Goal: Information Seeking & Learning: Learn about a topic

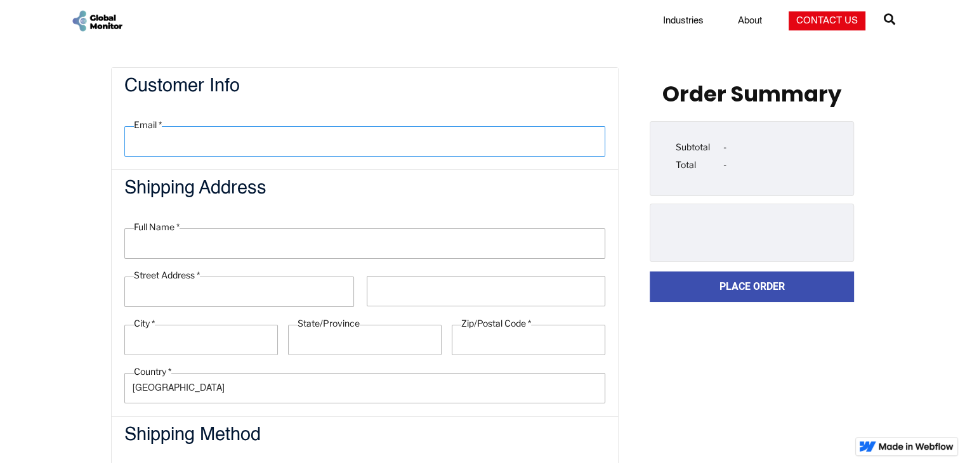
click at [341, 127] on input "text" at bounding box center [364, 141] width 481 height 30
click at [104, 23] on img "home" at bounding box center [96, 21] width 53 height 24
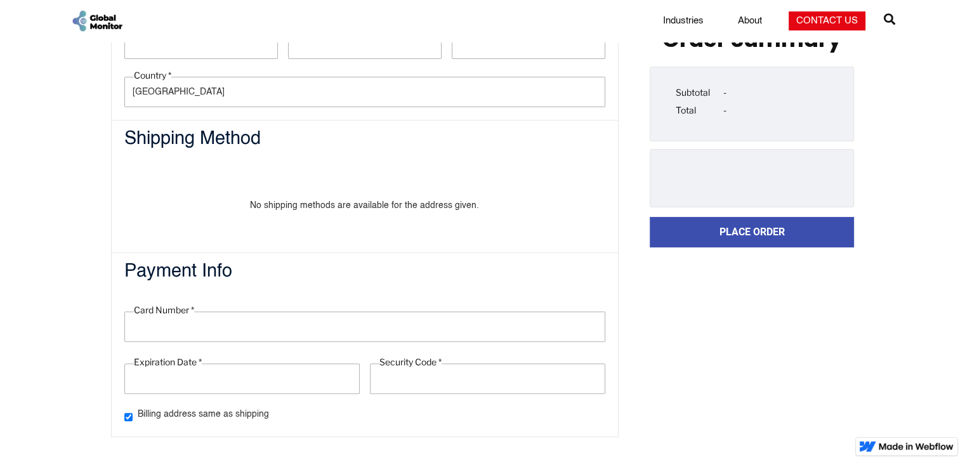
scroll to position [302, 0]
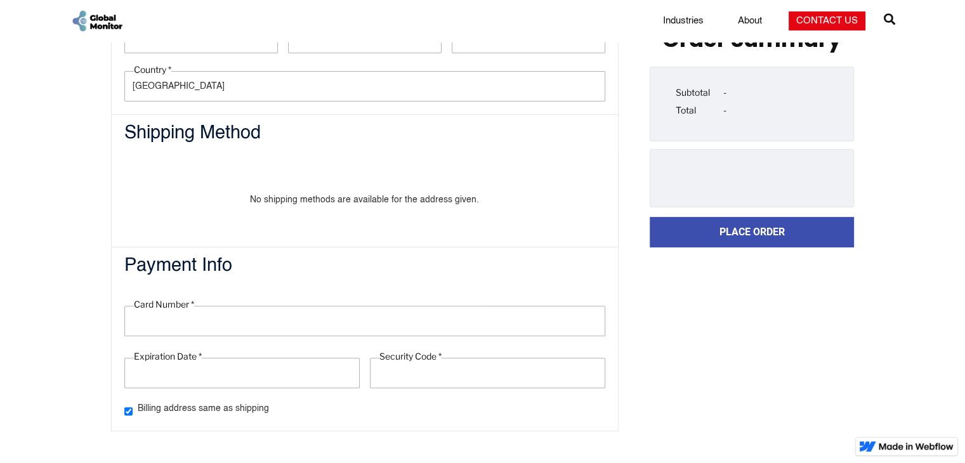
click at [267, 326] on div at bounding box center [364, 321] width 481 height 30
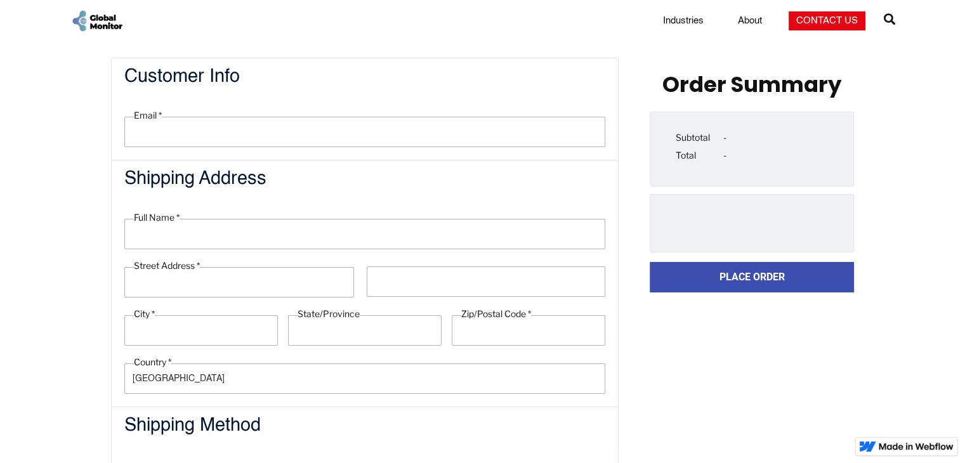
scroll to position [0, 0]
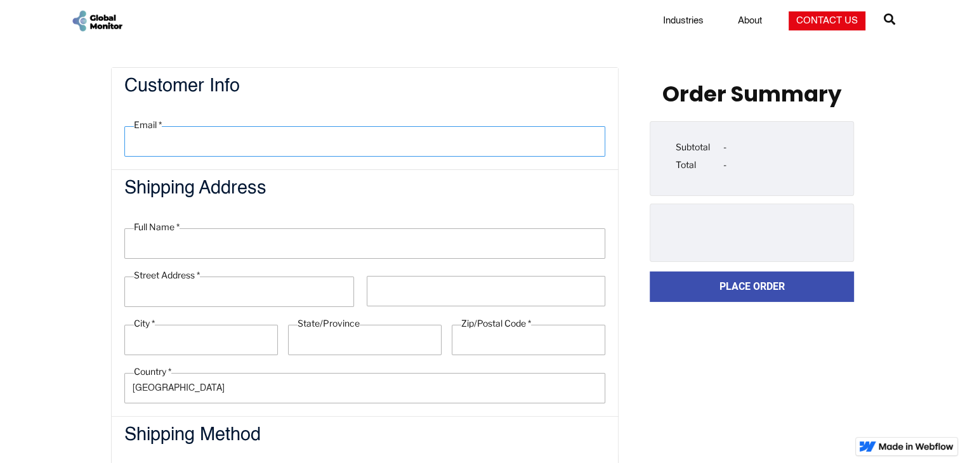
click at [194, 143] on input "text" at bounding box center [364, 141] width 481 height 30
click at [224, 154] on input "text" at bounding box center [364, 141] width 481 height 30
type input "zzz1122xn@gmail.com"
click at [218, 221] on fieldset "Full Name * Street Address * City * State/Province Zip/Postal Code * Country * …" at bounding box center [365, 312] width 506 height 208
click at [218, 241] on input "text" at bounding box center [364, 243] width 481 height 30
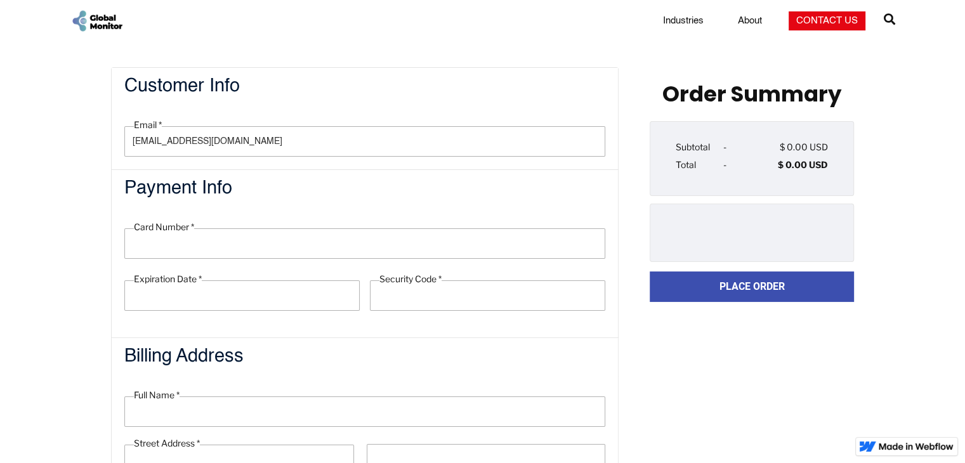
click at [272, 260] on fieldset "Card Number * Expiration Date * Security Code * Billing address same as shipping" at bounding box center [365, 272] width 506 height 129
click at [282, 250] on div at bounding box center [364, 243] width 481 height 30
click at [256, 244] on div at bounding box center [364, 243] width 481 height 30
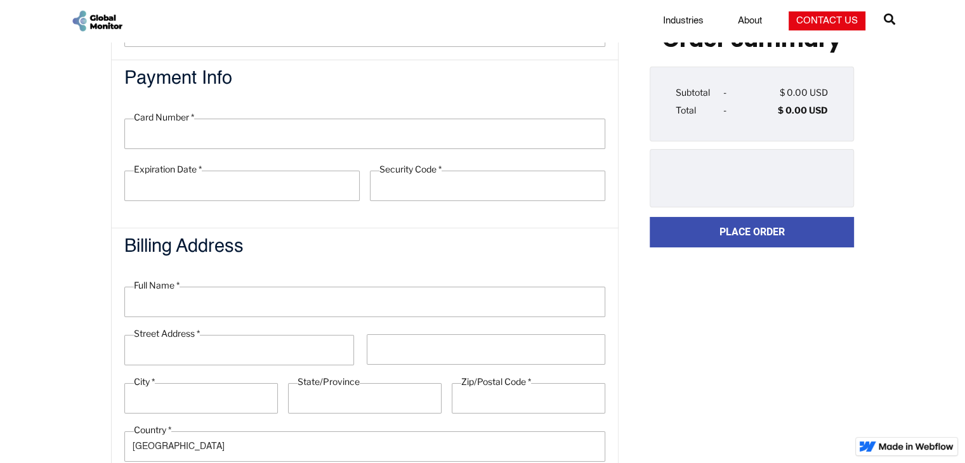
scroll to position [166, 0]
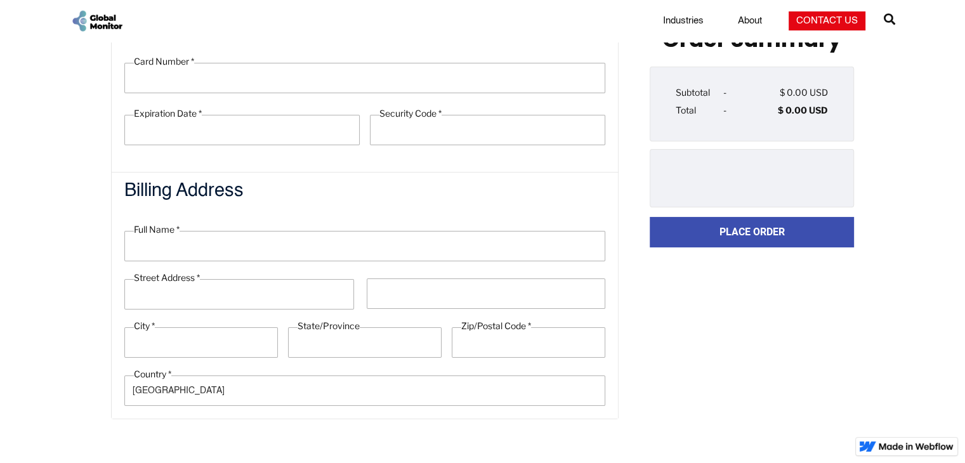
click at [239, 261] on fieldset "Full Name * Street Address * City * State/Province Zip/Postal Code * Country * …" at bounding box center [365, 315] width 506 height 208
click at [249, 242] on input "text" at bounding box center [364, 246] width 481 height 30
type input "carlos moreno"
type input "350 Fifth Avenue"
type input "New York"
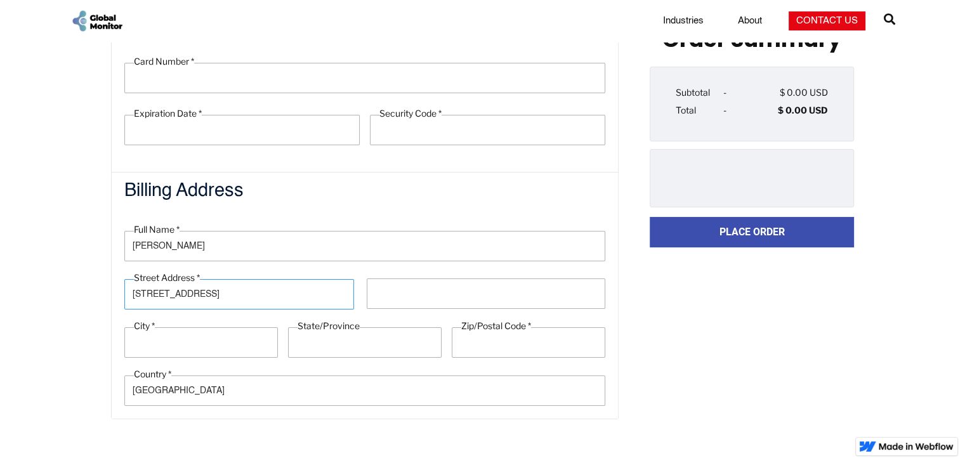
type input "New York"
type input "10118"
drag, startPoint x: 213, startPoint y: 89, endPoint x: 209, endPoint y: 76, distance: 13.7
click at [211, 86] on div at bounding box center [364, 78] width 481 height 30
click at [209, 76] on div at bounding box center [364, 78] width 481 height 30
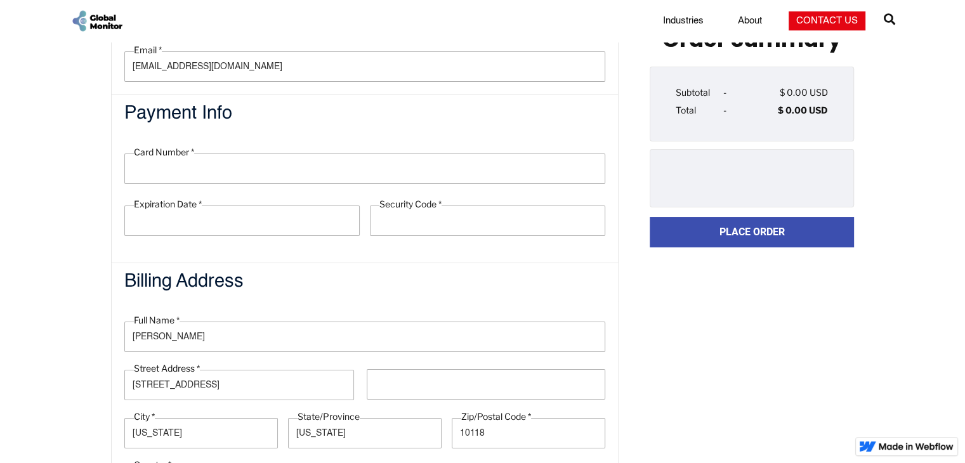
scroll to position [39, 0]
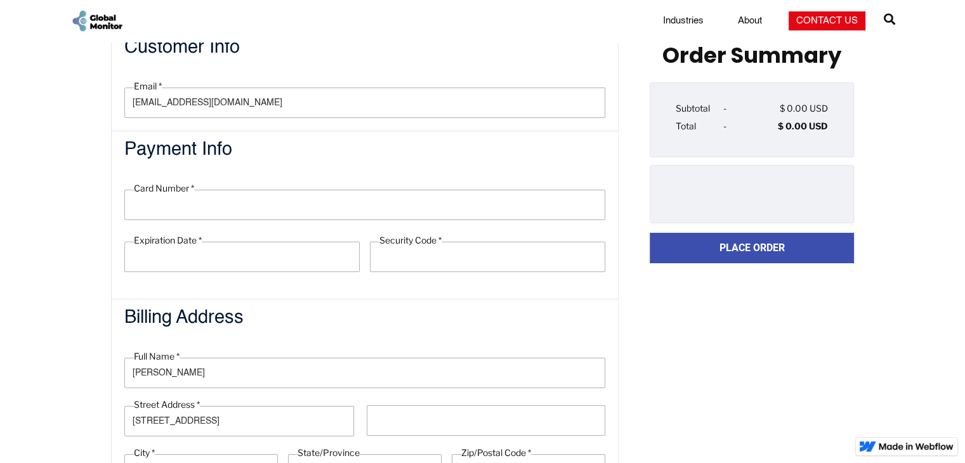
click at [183, 184] on label "Card Number *" at bounding box center [164, 188] width 60 height 13
click at [180, 203] on div at bounding box center [364, 205] width 481 height 30
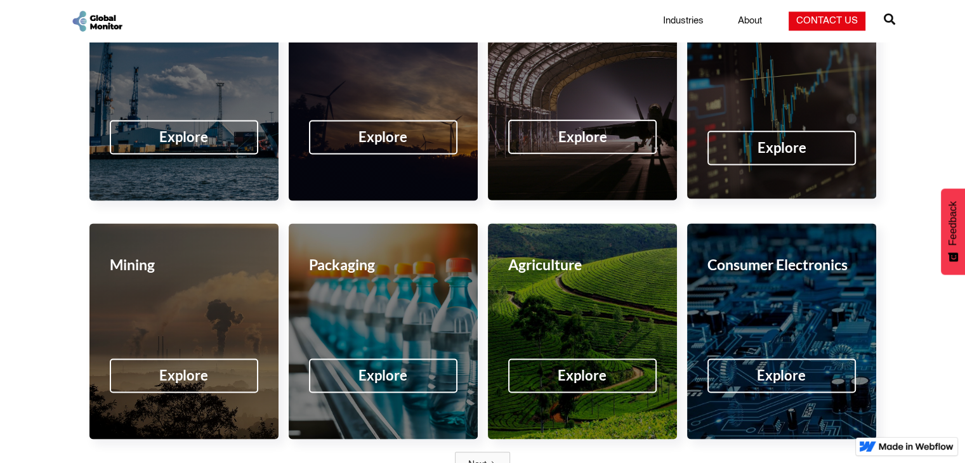
scroll to position [2206, 0]
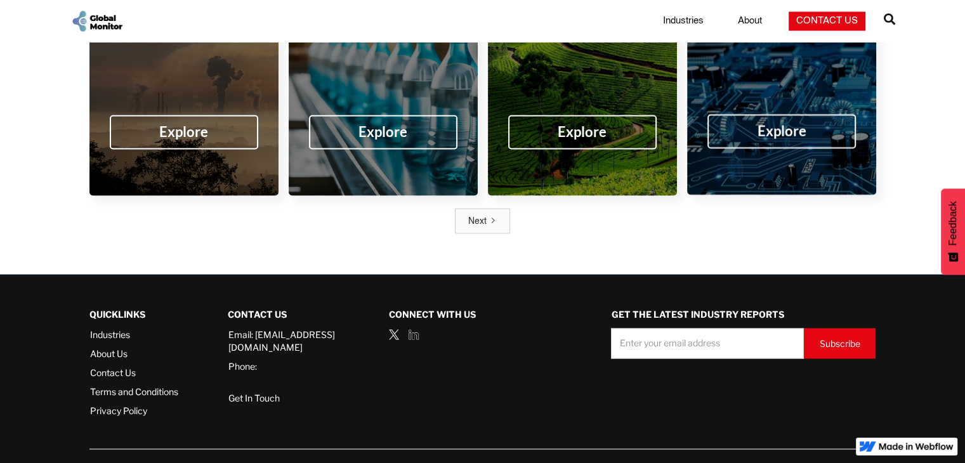
click at [764, 133] on div "Consumer Electronics Explore" at bounding box center [781, 86] width 189 height 216
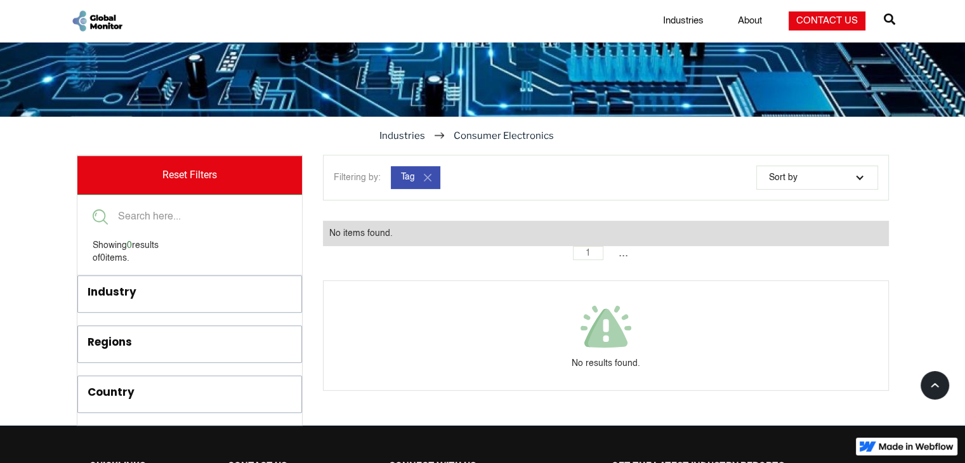
scroll to position [347, 0]
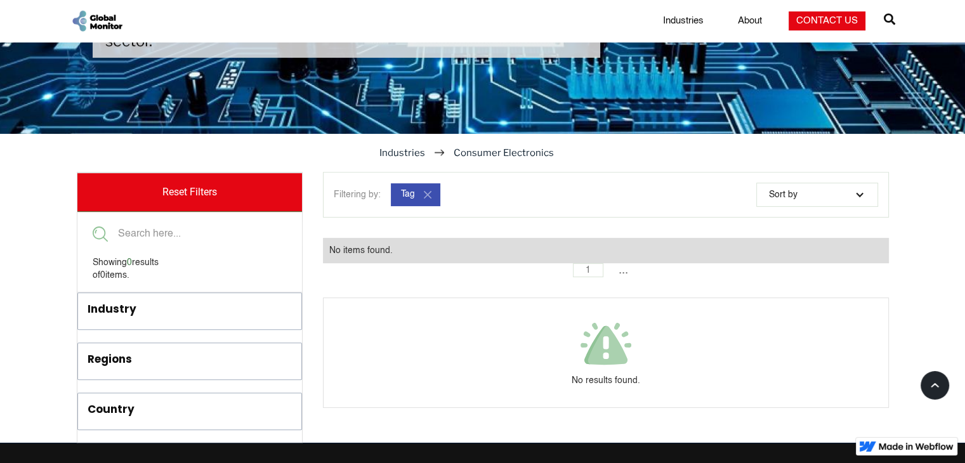
click at [164, 315] on div "Industry" at bounding box center [166, 311] width 157 height 21
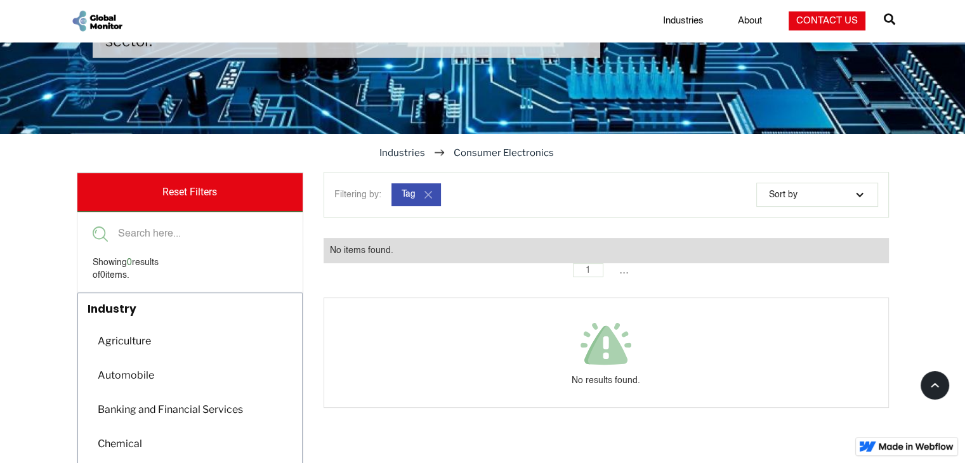
click at [133, 366] on div "Automobile" at bounding box center [125, 375] width 68 height 25
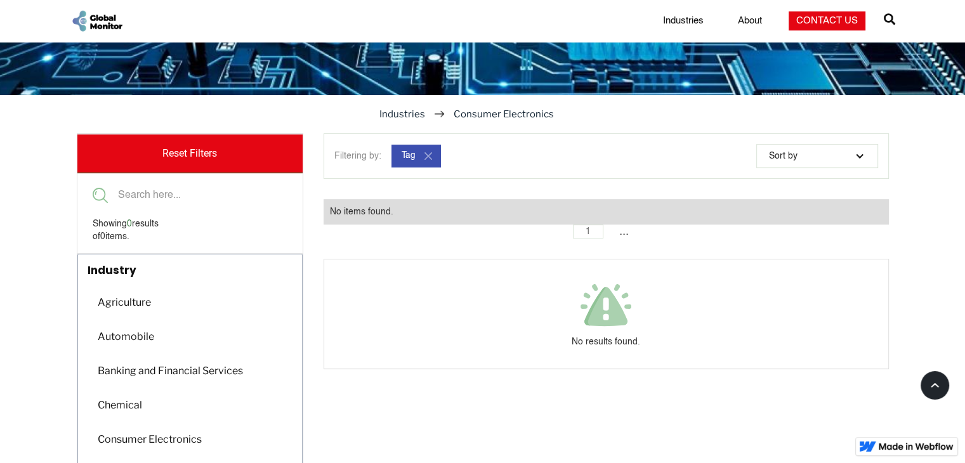
scroll to position [537, 0]
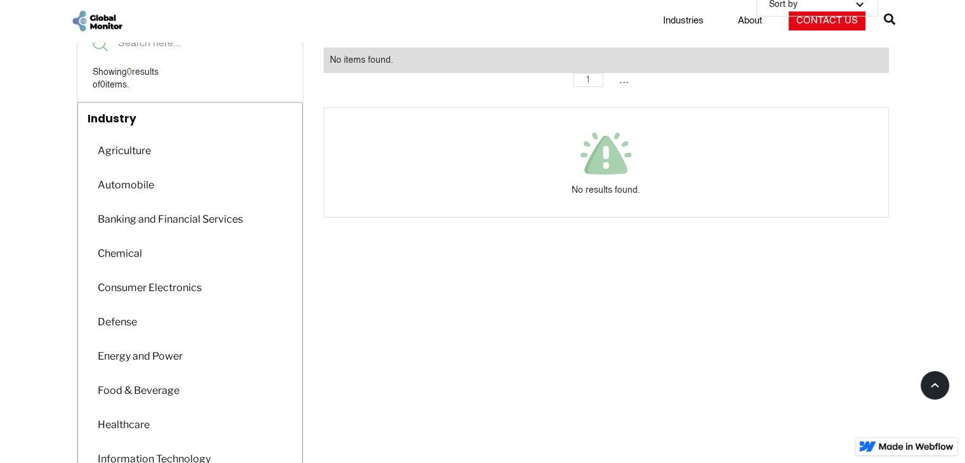
click at [165, 289] on div "Consumer Electronics" at bounding box center [149, 287] width 116 height 25
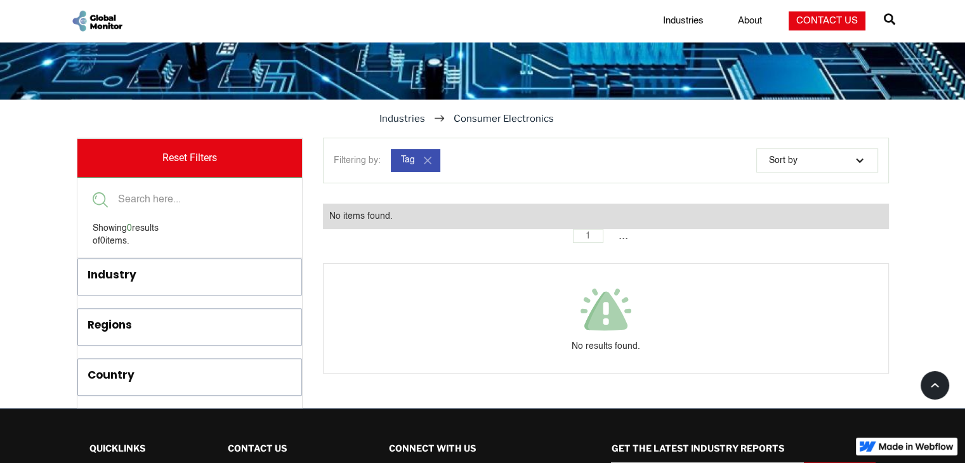
click at [137, 331] on div "Regions" at bounding box center [166, 327] width 157 height 21
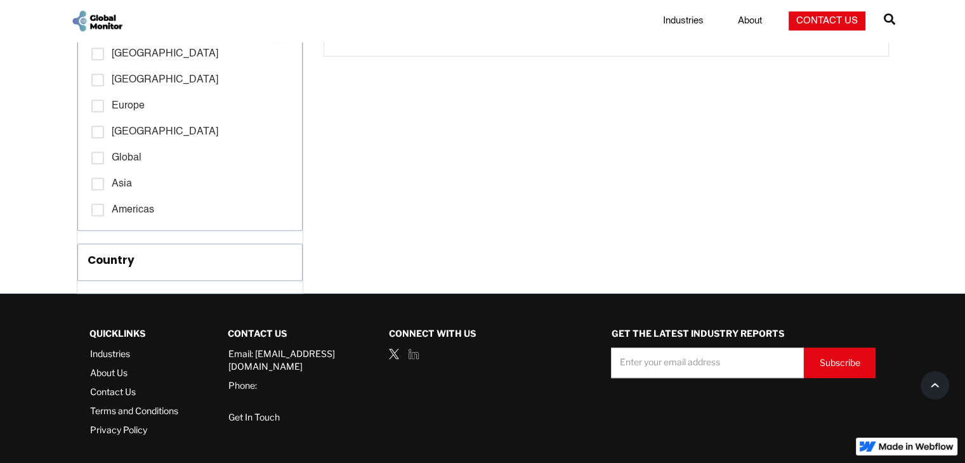
click at [104, 126] on label "Africa [ 0 ]" at bounding box center [189, 132] width 197 height 23
click at [100, 128] on input "Africa [ 0 ]" at bounding box center [95, 132] width 8 height 8
checkbox input "true"
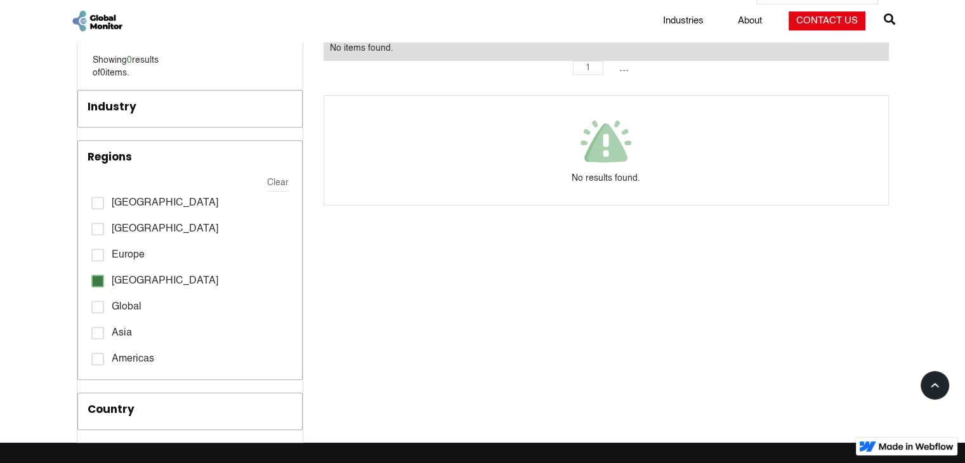
scroll to position [508, 0]
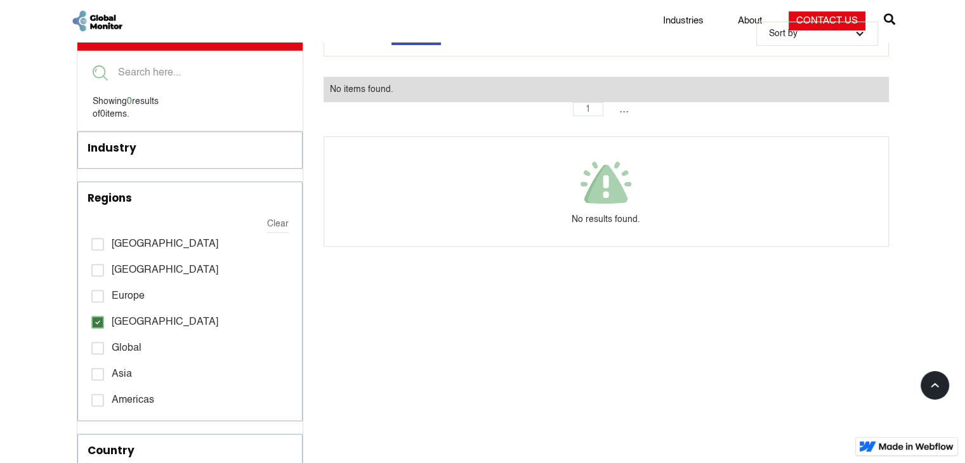
click at [100, 252] on label "[GEOGRAPHIC_DATA] [ 0 ]" at bounding box center [189, 244] width 197 height 23
click at [100, 248] on input "[GEOGRAPHIC_DATA] [ 0 ]" at bounding box center [95, 244] width 8 height 8
checkbox input "true"
click at [99, 269] on div "filter" at bounding box center [97, 270] width 13 height 13
click at [99, 269] on input "[GEOGRAPHIC_DATA] [ 0 ]" at bounding box center [95, 270] width 8 height 8
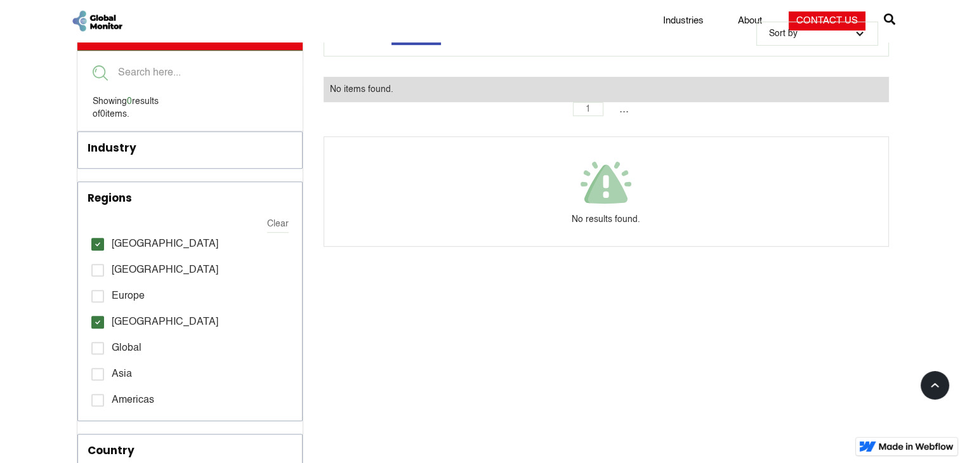
checkbox input "true"
click at [96, 293] on div "filter" at bounding box center [97, 296] width 13 height 13
click at [96, 293] on input "Europe [ 0 ]" at bounding box center [95, 296] width 8 height 8
checkbox input "true"
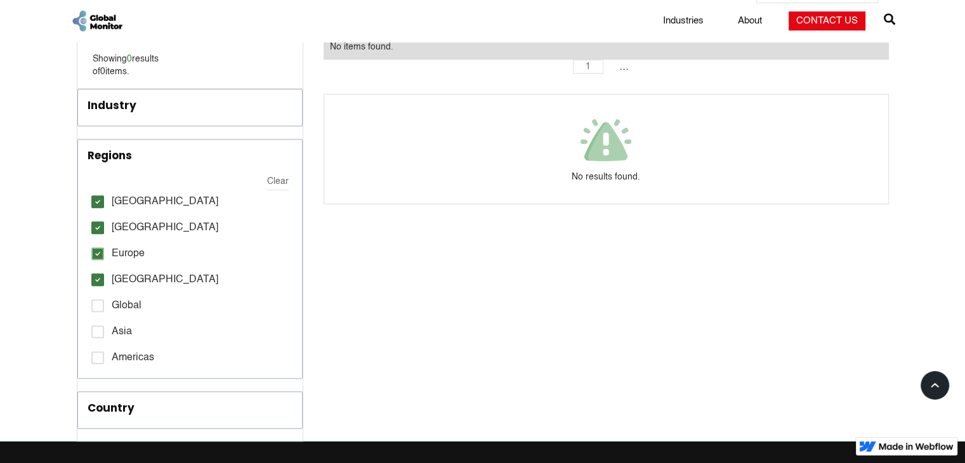
scroll to position [635, 0]
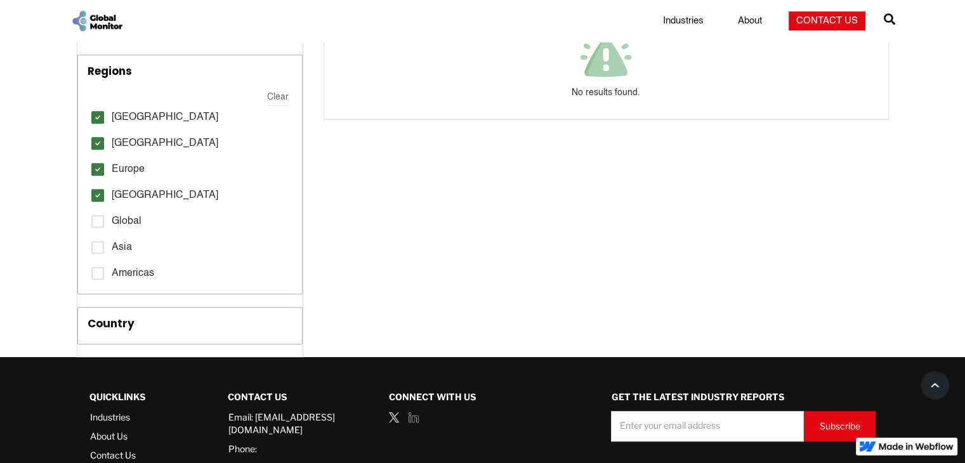
click at [102, 221] on div "filter" at bounding box center [97, 221] width 13 height 13
click at [100, 221] on input "Global [ 0 ]" at bounding box center [95, 221] width 8 height 8
checkbox input "true"
drag, startPoint x: 99, startPoint y: 247, endPoint x: 97, endPoint y: 274, distance: 26.7
click at [98, 250] on div "filter" at bounding box center [97, 247] width 13 height 13
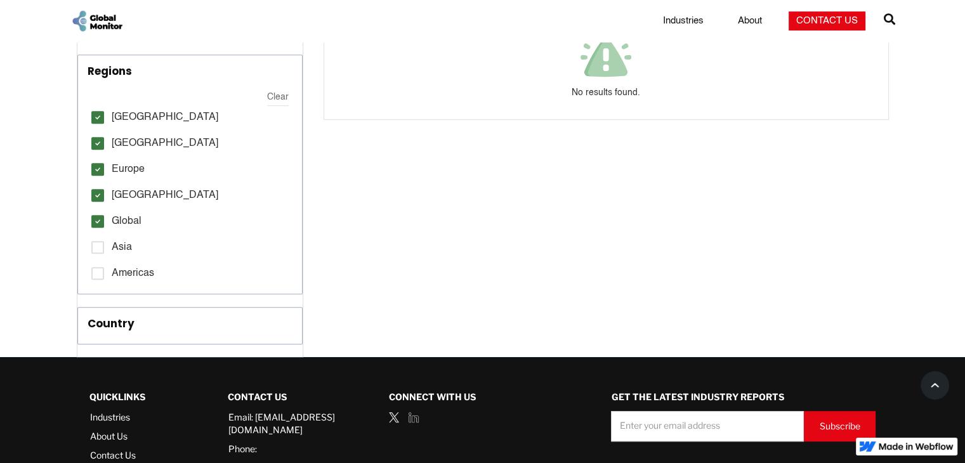
click at [98, 250] on input "Asia [ 0 ]" at bounding box center [95, 247] width 8 height 8
checkbox input "true"
click at [97, 275] on div "filter" at bounding box center [97, 273] width 13 height 13
click at [97, 275] on input "Americas [ 0 ]" at bounding box center [95, 273] width 8 height 8
checkbox input "true"
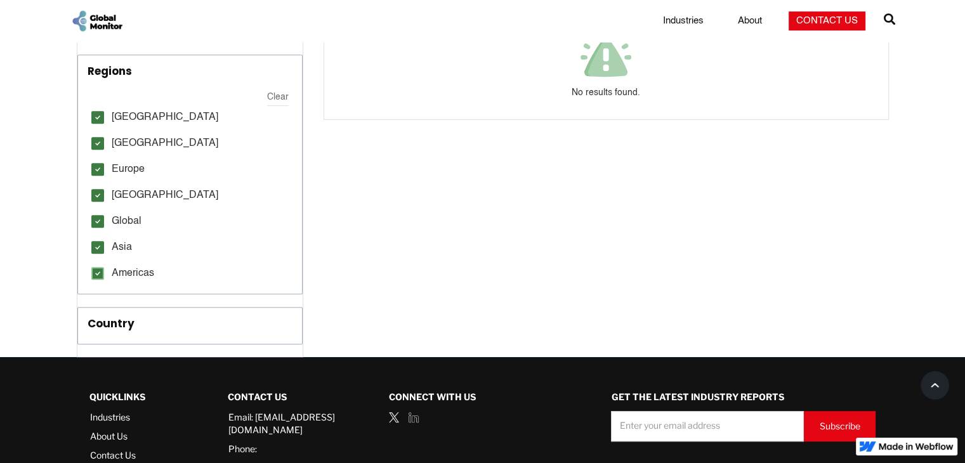
click at [105, 320] on div "Country" at bounding box center [111, 324] width 47 height 16
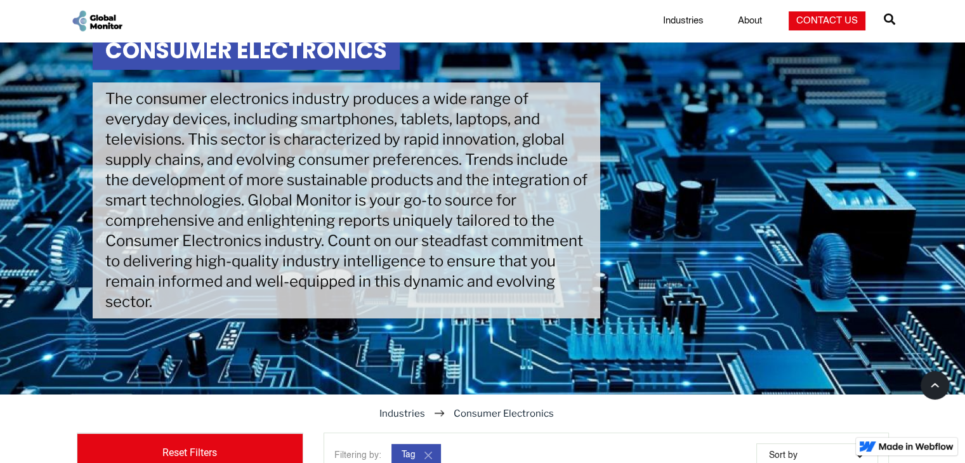
scroll to position [0, 0]
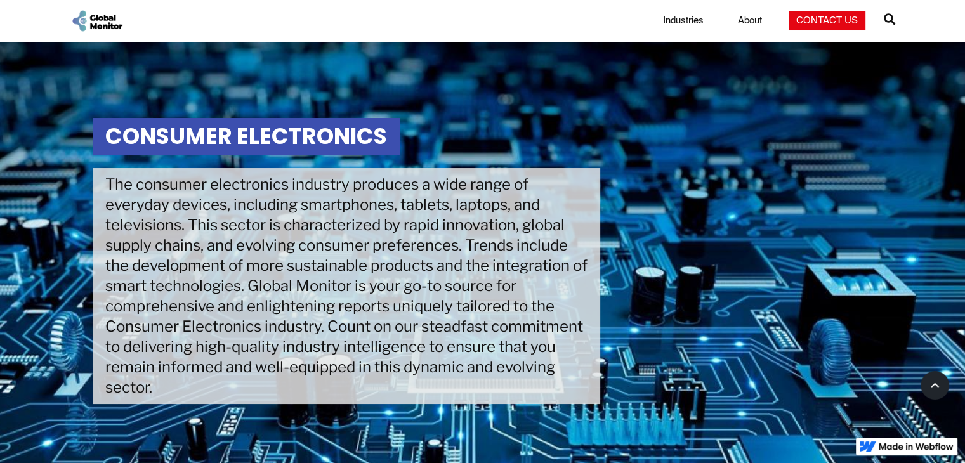
click at [89, 27] on img "home" at bounding box center [96, 21] width 53 height 24
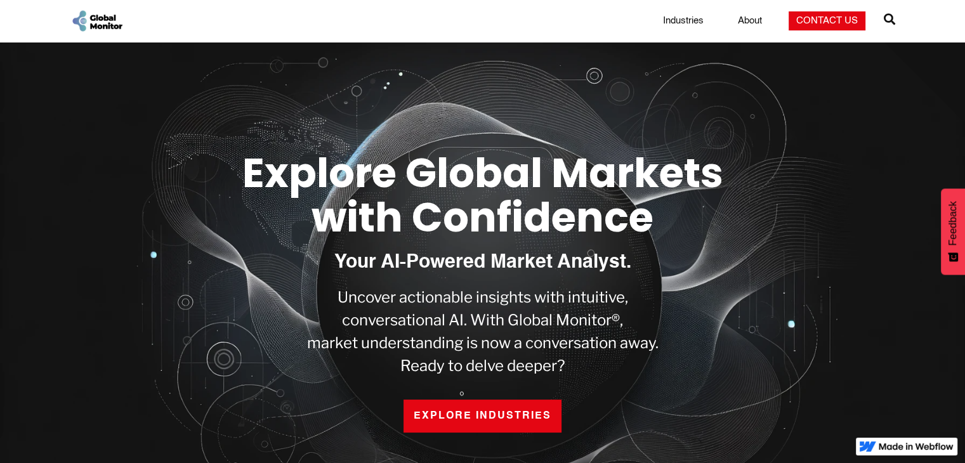
click at [703, 21] on link "Industries" at bounding box center [684, 21] width 56 height 13
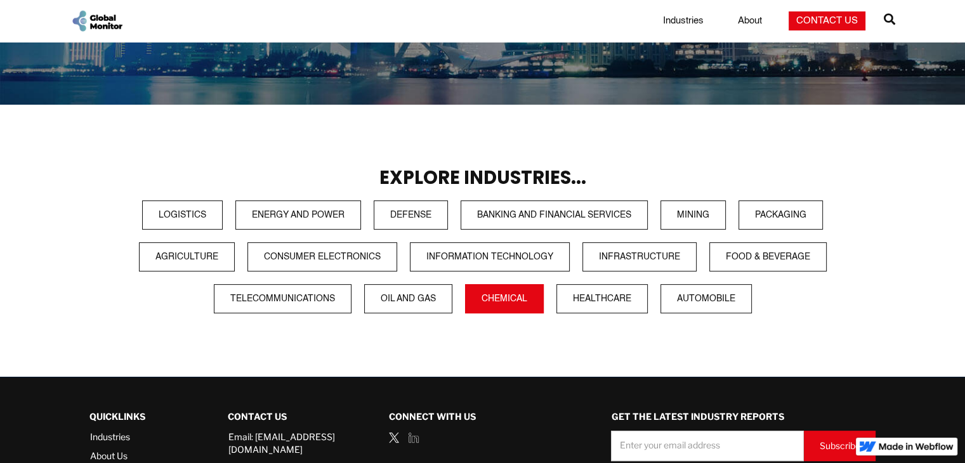
scroll to position [254, 0]
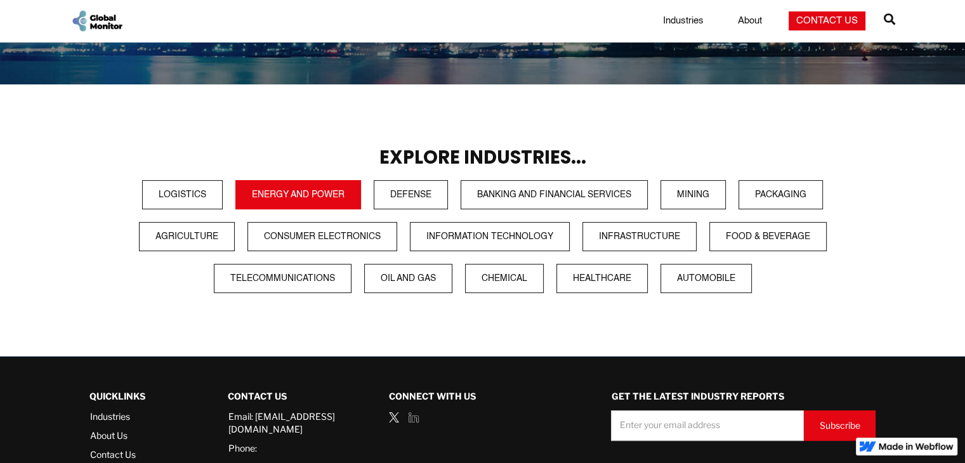
click at [246, 195] on link "Energy and Power" at bounding box center [298, 194] width 126 height 29
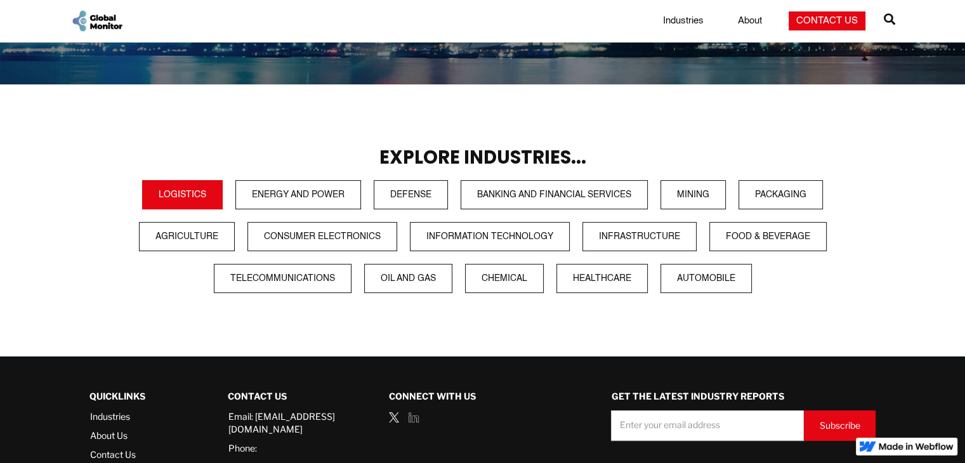
click at [208, 201] on link "Logistics" at bounding box center [182, 194] width 81 height 29
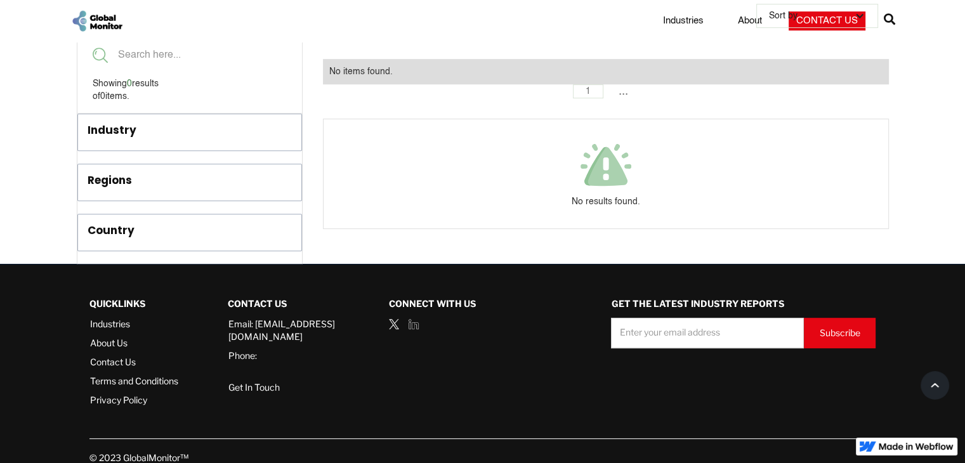
scroll to position [618, 0]
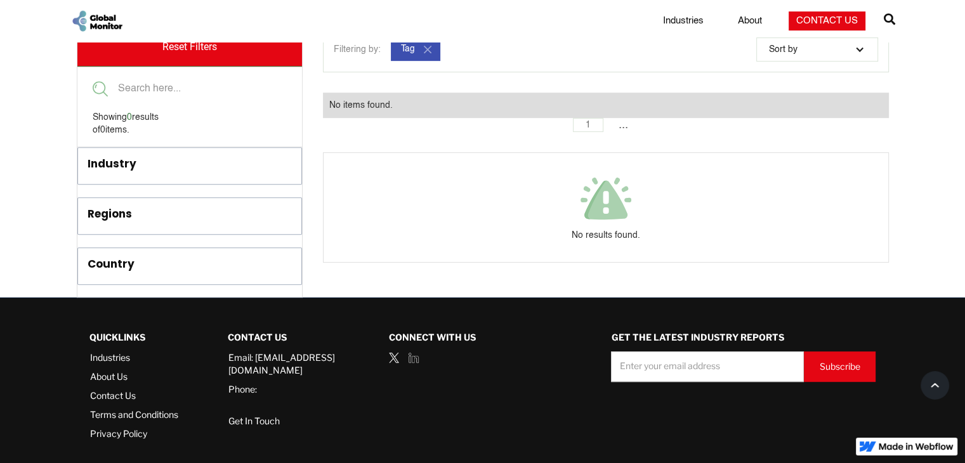
scroll to position [638, 0]
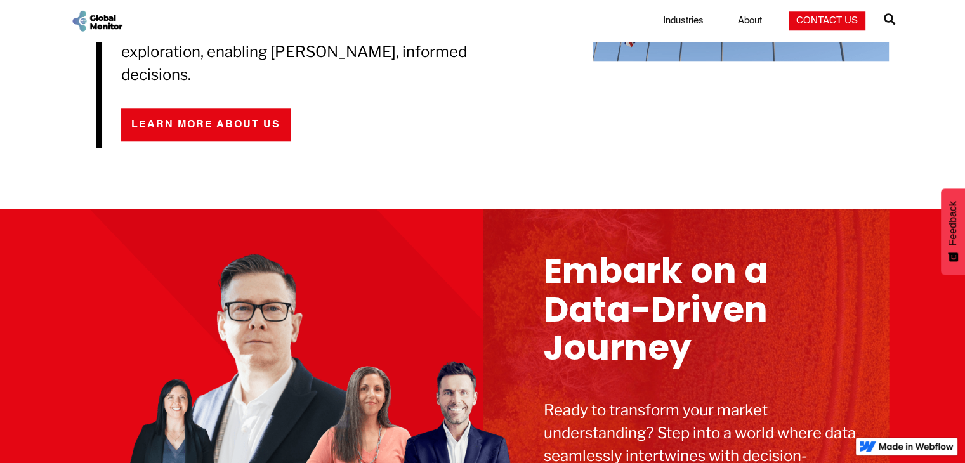
scroll to position [1650, 0]
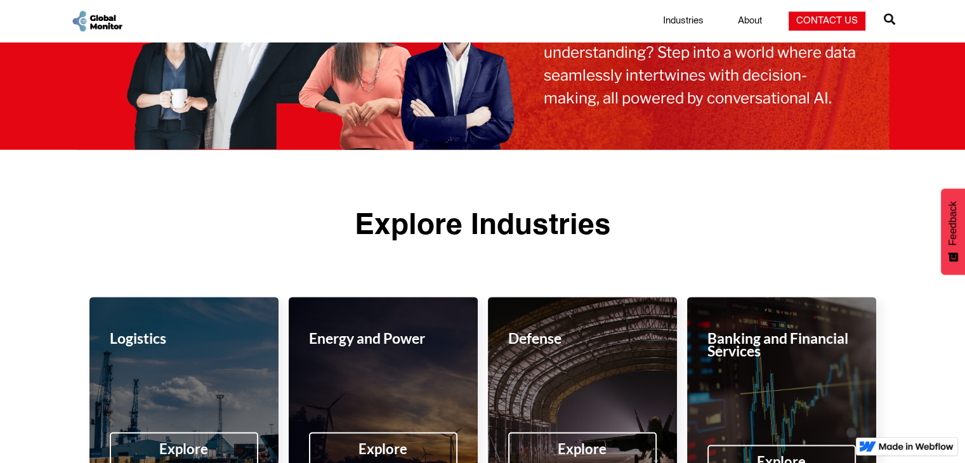
click at [131, 38] on div "Industry Coverage  Automobile Automobile  Chemical Chemical  Healthcare Heal…" at bounding box center [482, 21] width 965 height 42
click at [117, 23] on img "home" at bounding box center [96, 21] width 53 height 24
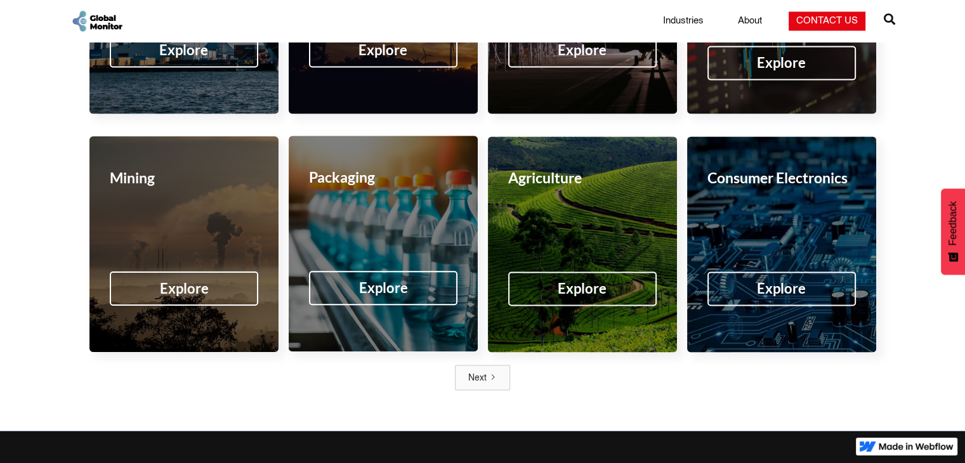
scroll to position [2016, 0]
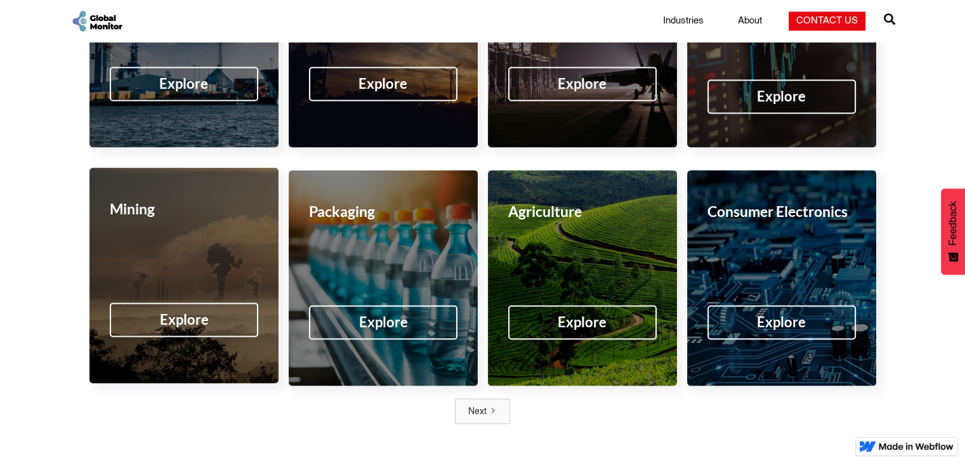
click at [131, 273] on div "Mining Explore" at bounding box center [183, 276] width 189 height 216
